Goal: Task Accomplishment & Management: Use online tool/utility

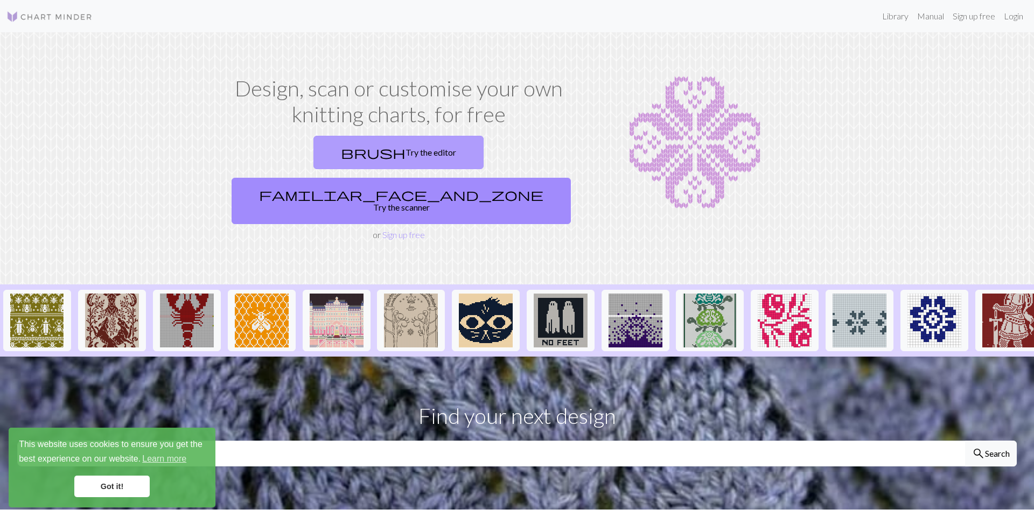
click at [319, 155] on link "brush Try the editor" at bounding box center [398, 152] width 170 height 33
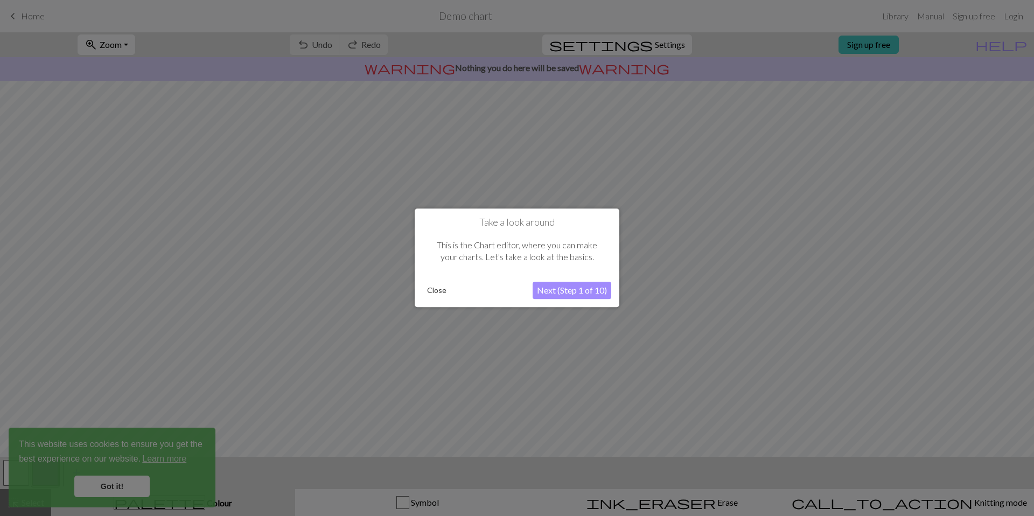
click at [444, 289] on button "Close" at bounding box center [437, 291] width 28 height 16
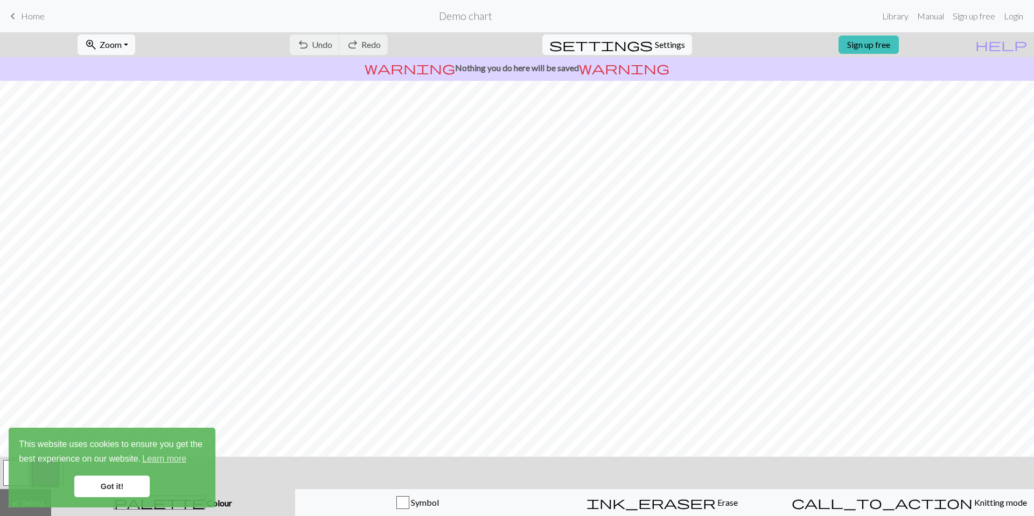
click at [117, 488] on link "Got it!" at bounding box center [111, 486] width 75 height 22
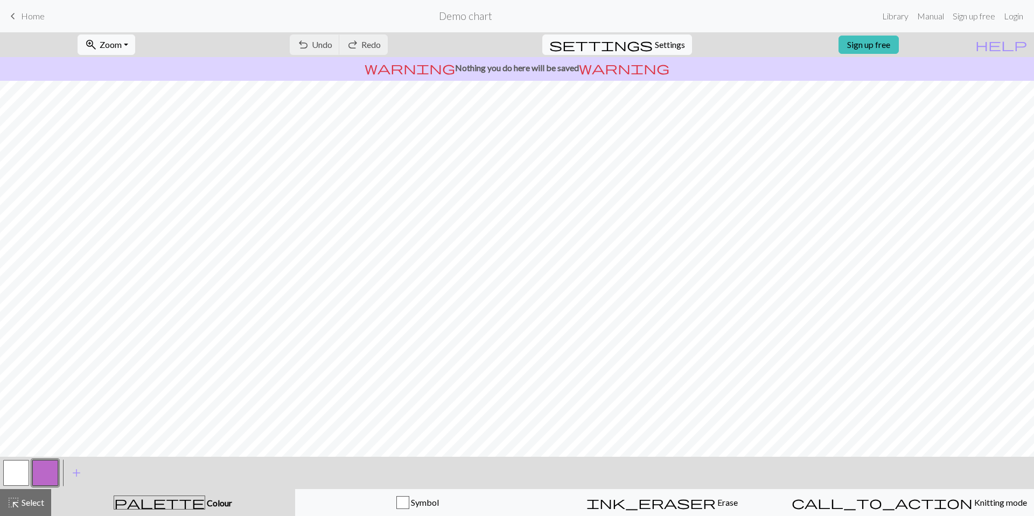
click at [43, 474] on button "button" at bounding box center [45, 473] width 26 height 26
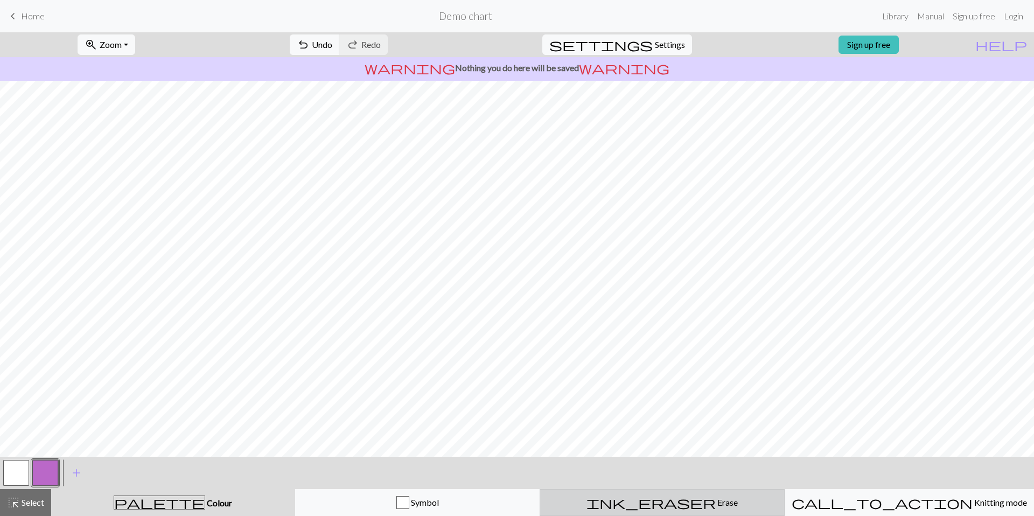
click at [716, 502] on span "Erase" at bounding box center [727, 502] width 22 height 10
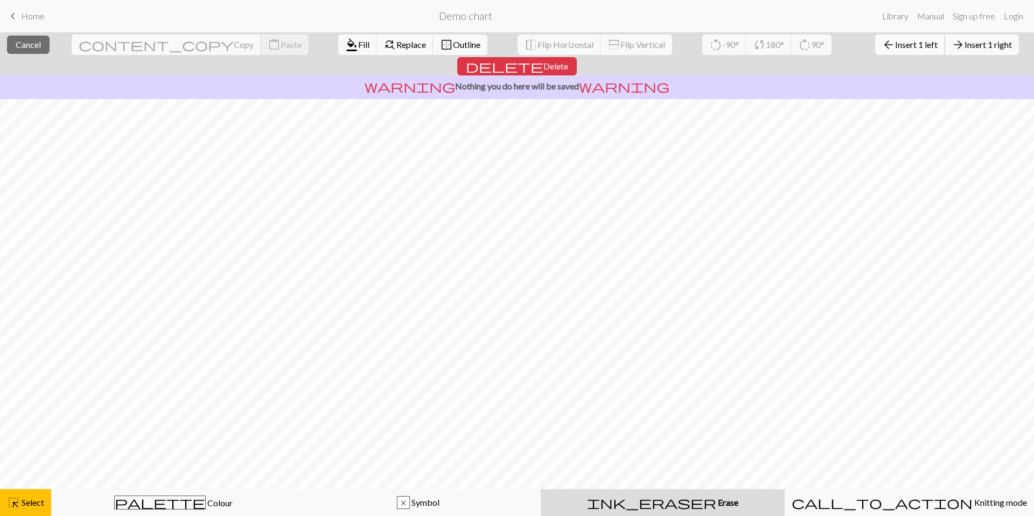
click at [895, 41] on span "Insert 1 left" at bounding box center [916, 44] width 43 height 10
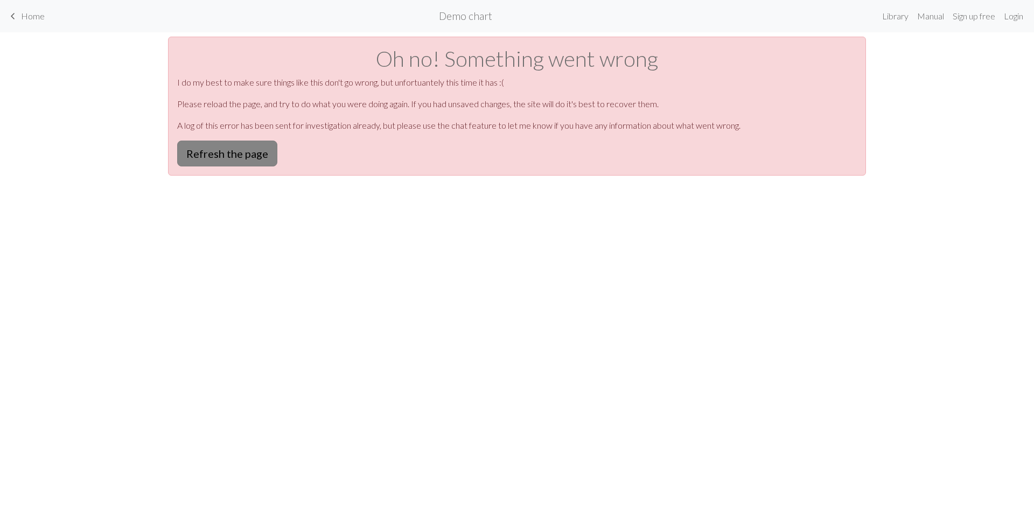
click at [262, 150] on button "Refresh the page" at bounding box center [227, 154] width 100 height 26
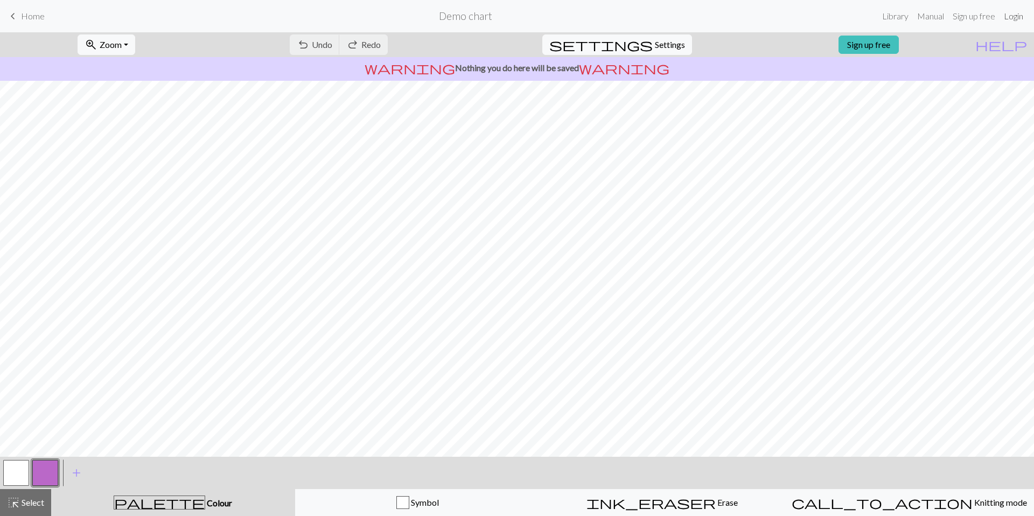
click at [1008, 17] on link "Login" at bounding box center [1013, 16] width 28 height 22
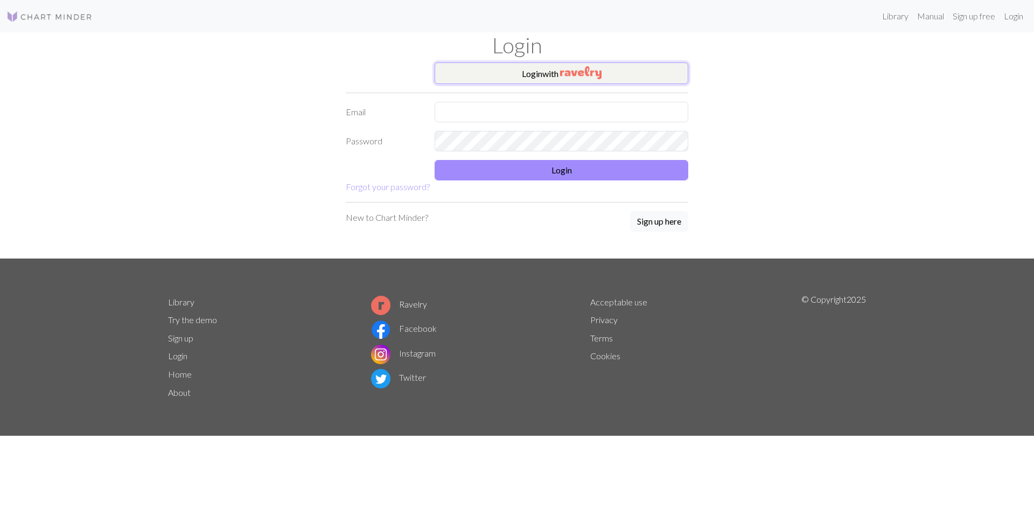
click at [559, 78] on button "Login with" at bounding box center [561, 73] width 254 height 22
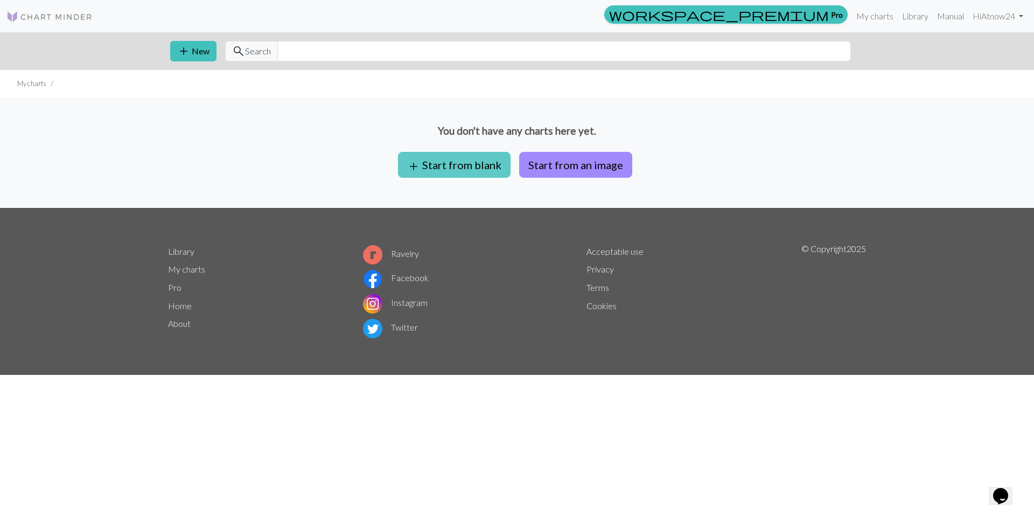
click at [469, 164] on button "add Start from blank" at bounding box center [454, 165] width 113 height 26
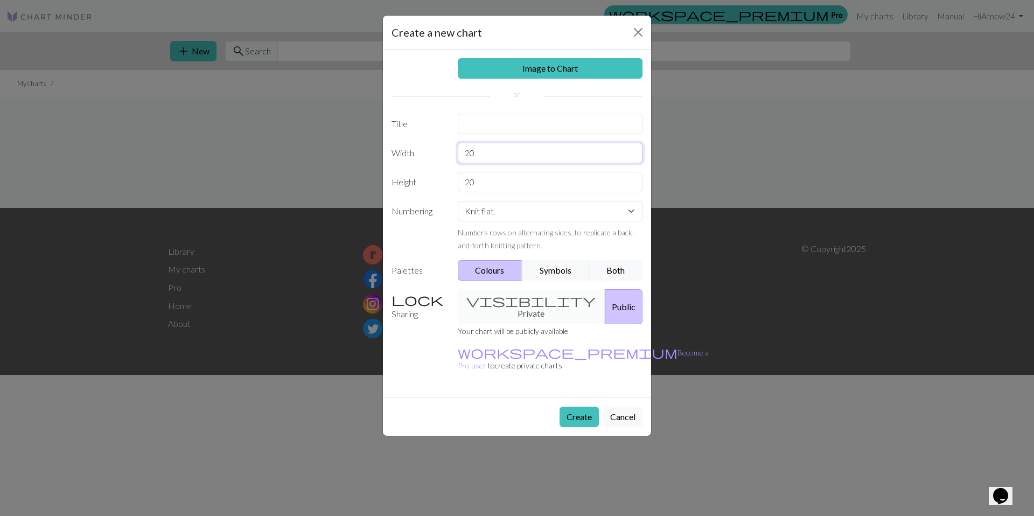
click at [492, 153] on input "20" at bounding box center [550, 153] width 185 height 20
type input "33"
click at [509, 197] on div "Image to Chart Title Width 33 Height 20 Numbering Knit flat Knit in the round L…" at bounding box center [517, 224] width 268 height 348
click at [508, 181] on input "20" at bounding box center [550, 182] width 185 height 20
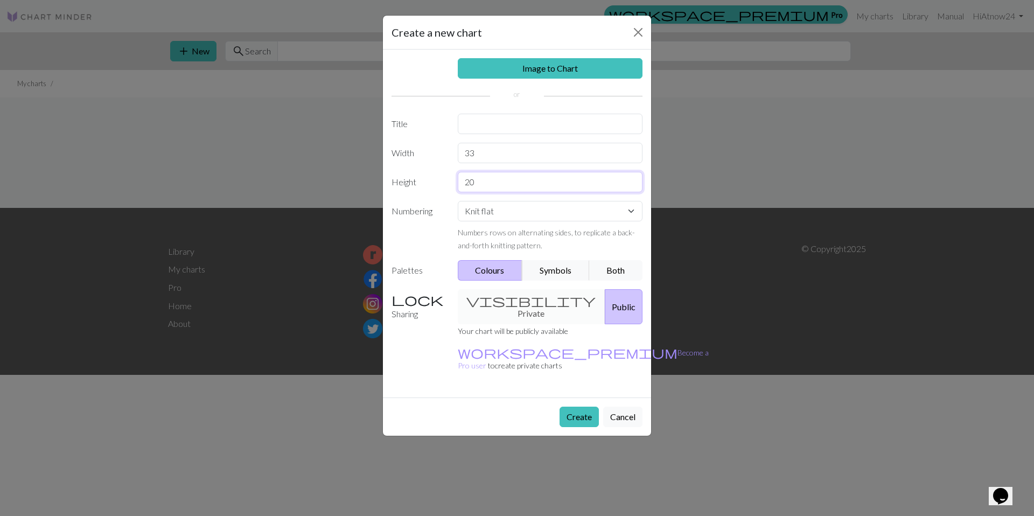
click at [508, 181] on input "20" at bounding box center [550, 182] width 185 height 20
type input "40"
click at [521, 208] on select "Knit flat Knit in the round Lace knitting Cross stitch" at bounding box center [550, 211] width 185 height 20
click at [492, 130] on input "text" at bounding box center [550, 124] width 185 height 20
type input "Tunisian Chart"
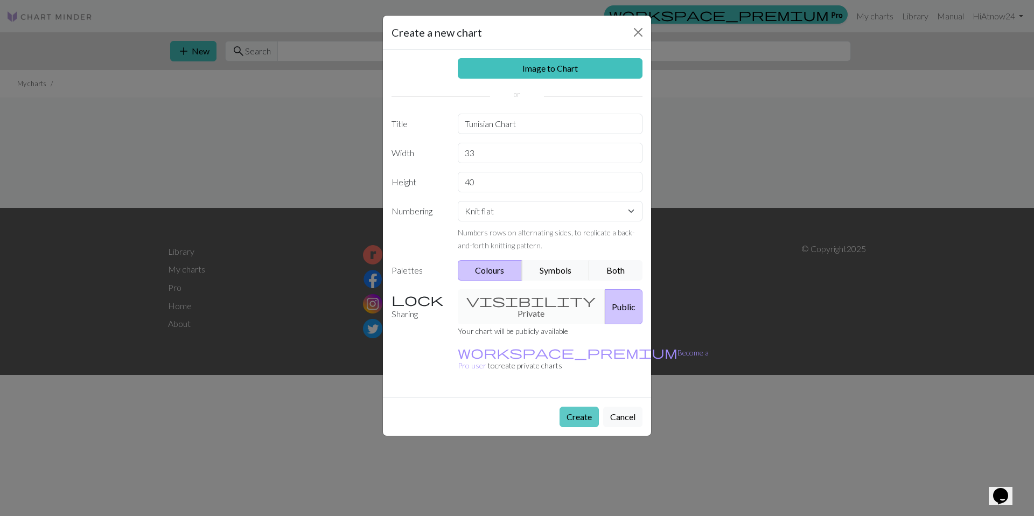
click at [585, 406] on button "Create" at bounding box center [578, 416] width 39 height 20
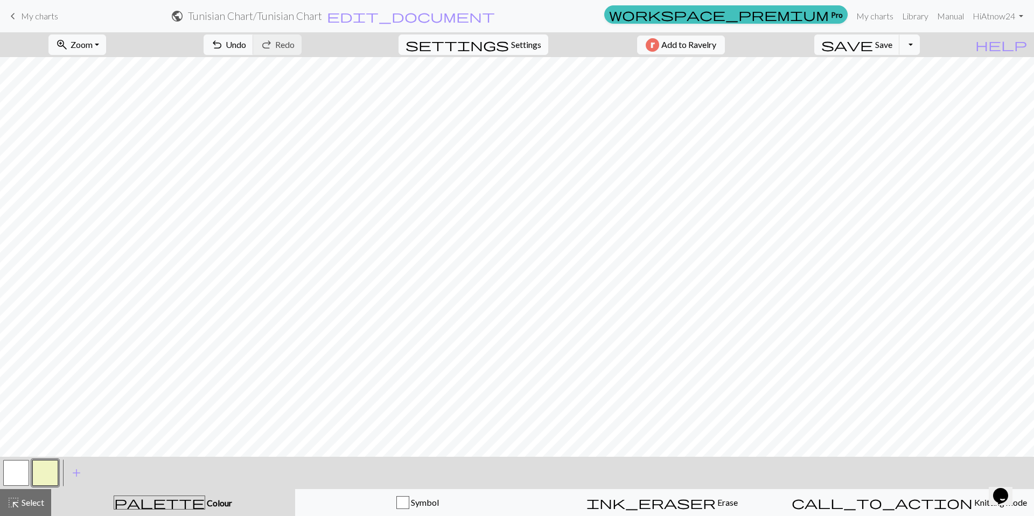
click at [518, 50] on span "Settings" at bounding box center [526, 44] width 30 height 13
select select "aran"
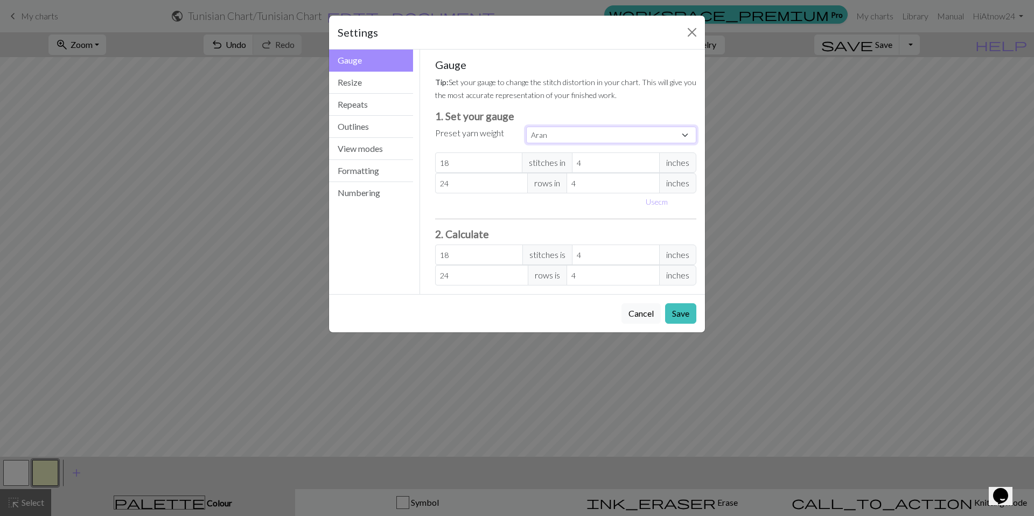
click at [577, 141] on select "Custom Square Lace Light Fingering Fingering Sport Double knit Worsted Aran Bul…" at bounding box center [611, 135] width 170 height 17
click at [376, 85] on button "Resize" at bounding box center [371, 83] width 84 height 22
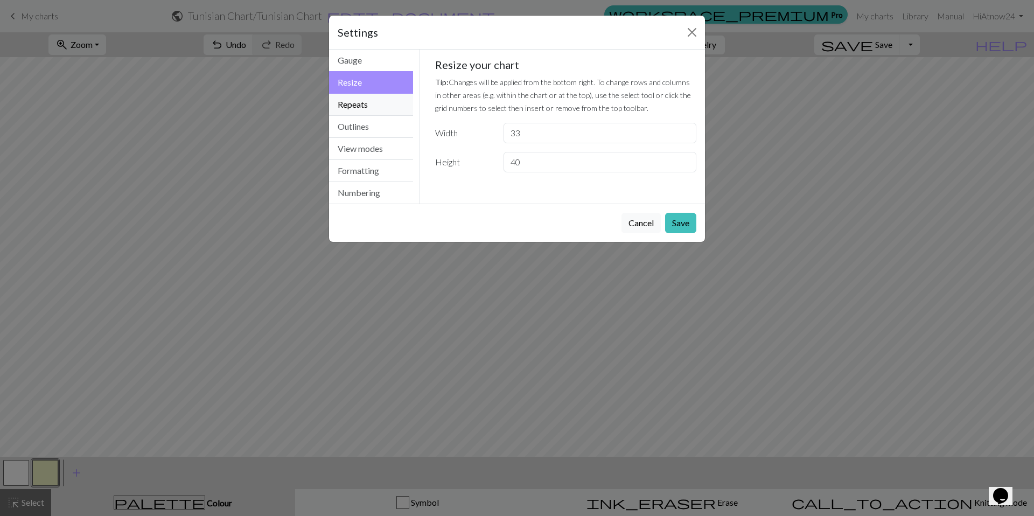
click at [370, 113] on button "Repeats" at bounding box center [371, 105] width 84 height 22
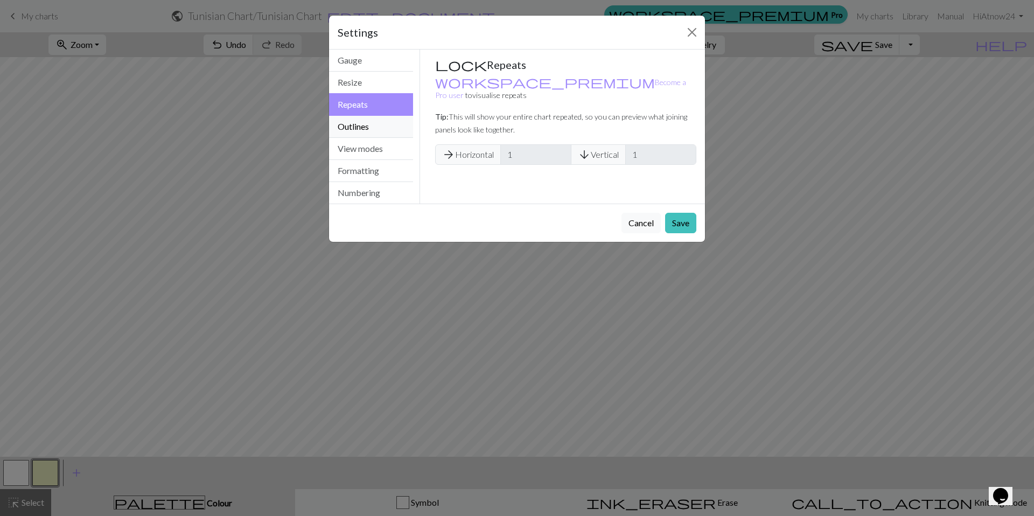
click at [368, 124] on button "Outlines" at bounding box center [371, 127] width 84 height 22
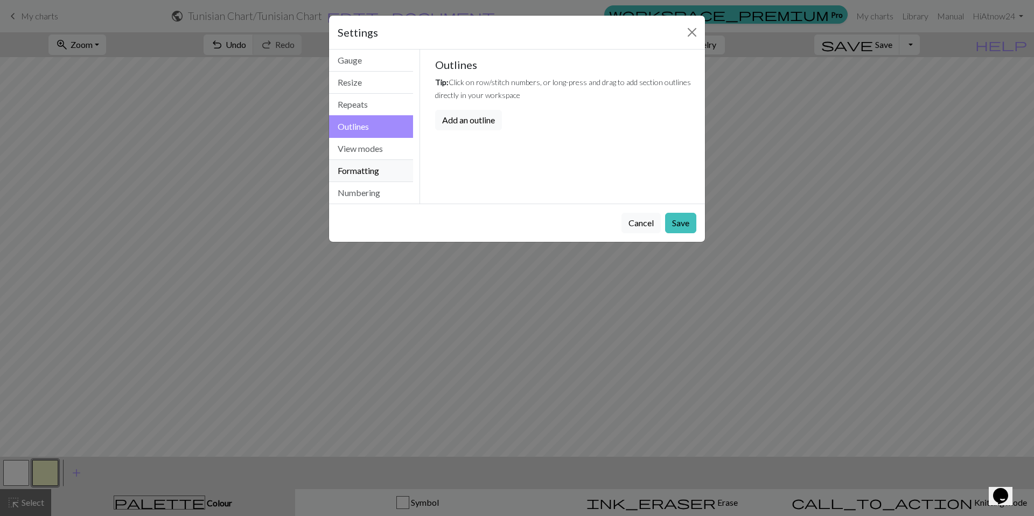
click at [364, 166] on button "Formatting" at bounding box center [371, 171] width 84 height 22
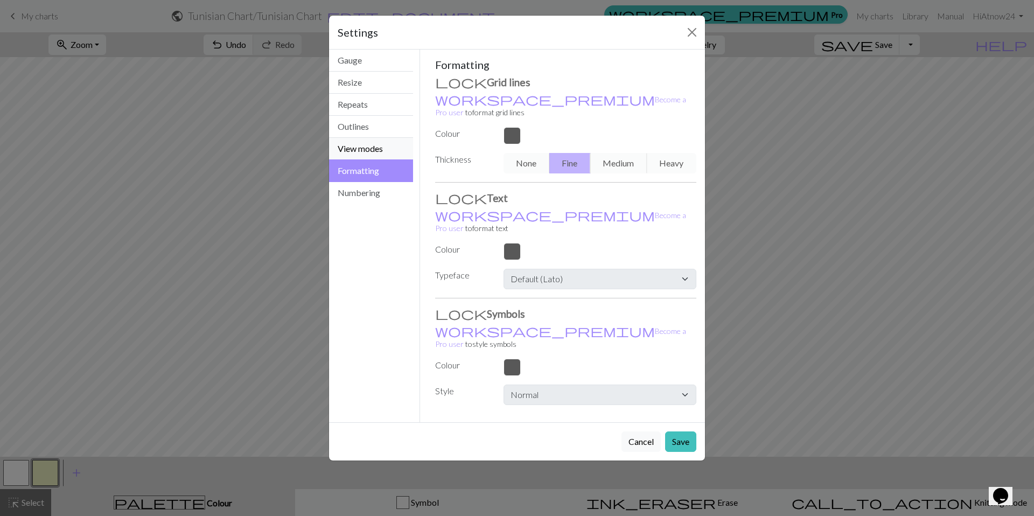
click at [364, 155] on button "View modes" at bounding box center [371, 149] width 84 height 22
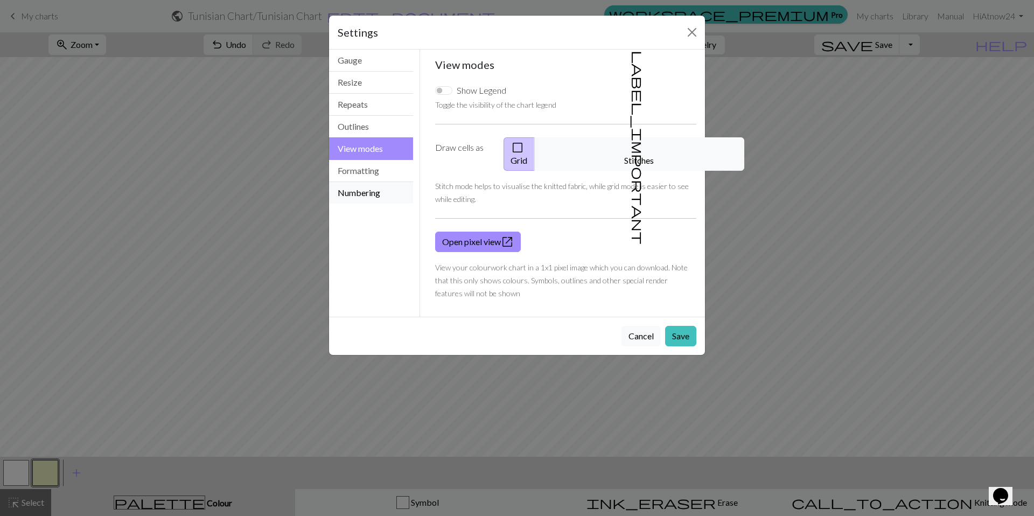
click at [362, 184] on button "Numbering" at bounding box center [371, 193] width 84 height 22
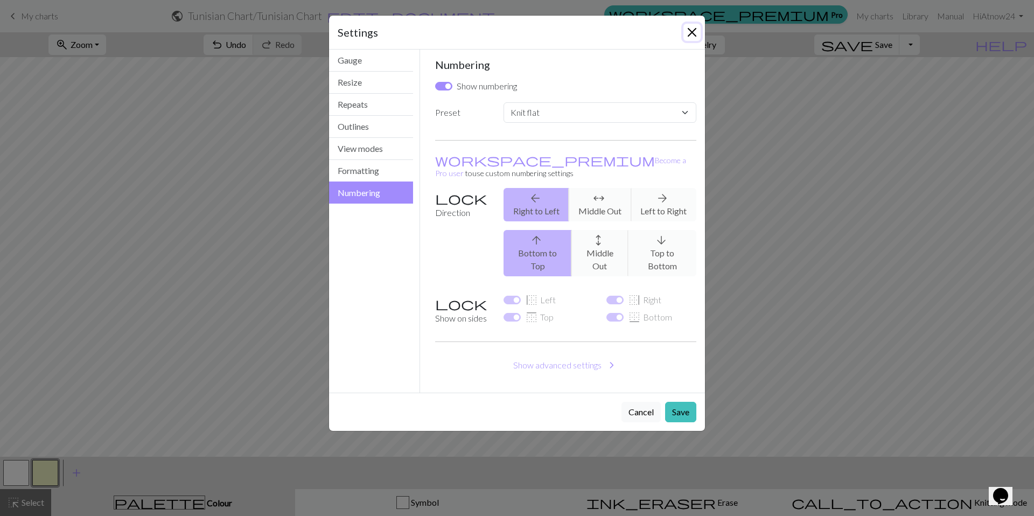
click at [693, 31] on button "Close" at bounding box center [691, 32] width 17 height 17
